Goal: Navigation & Orientation: Understand site structure

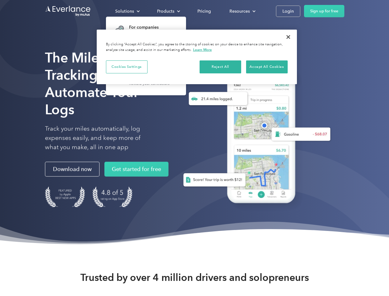
click at [127, 11] on div "Solutions" at bounding box center [124, 11] width 19 height 8
click at [168, 11] on div "Products" at bounding box center [165, 11] width 17 height 8
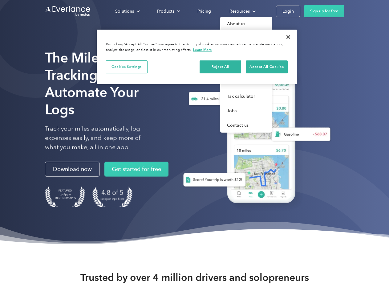
click at [242, 11] on div "Resources" at bounding box center [239, 11] width 20 height 8
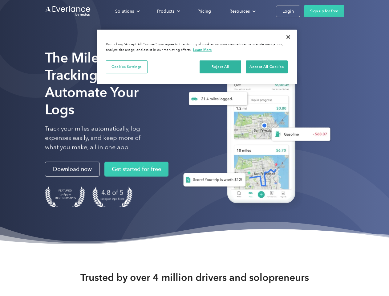
click at [127, 67] on button "Cookies Settings" at bounding box center [127, 66] width 42 height 13
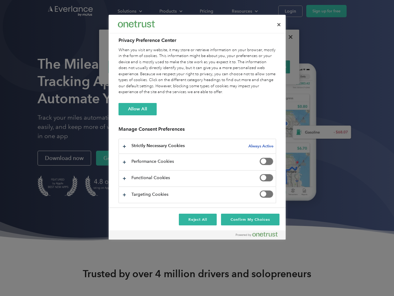
click at [220, 67] on div "When you visit any website, it may store or retrieve information on your browse…" at bounding box center [198, 71] width 158 height 48
click at [267, 67] on div "When you visit any website, it may store or retrieve information on your browse…" at bounding box center [198, 71] width 158 height 48
click at [288, 37] on div at bounding box center [197, 148] width 394 height 296
